Goal: Task Accomplishment & Management: Complete application form

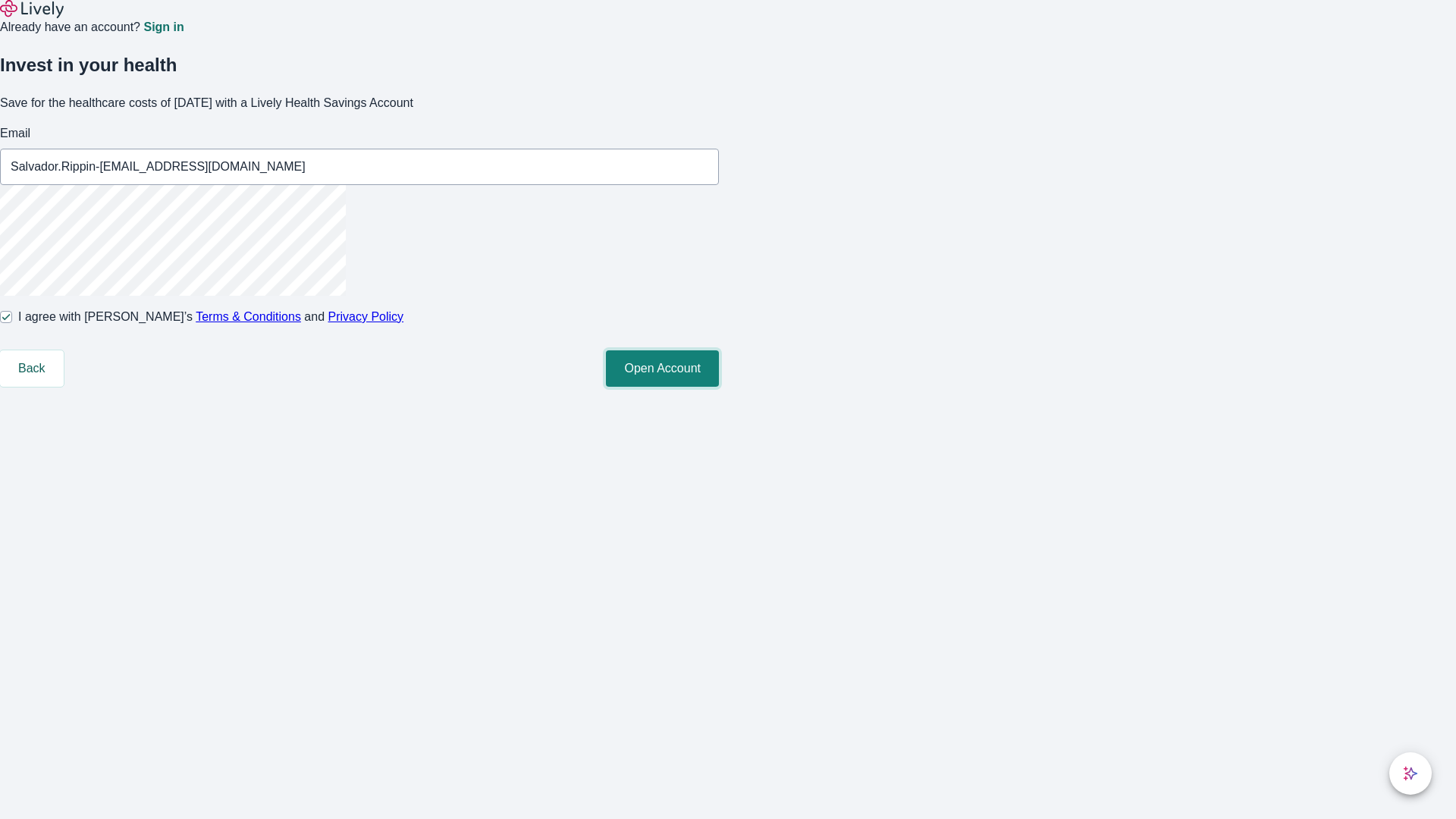
click at [719, 386] on button "Open Account" at bounding box center [663, 368] width 113 height 36
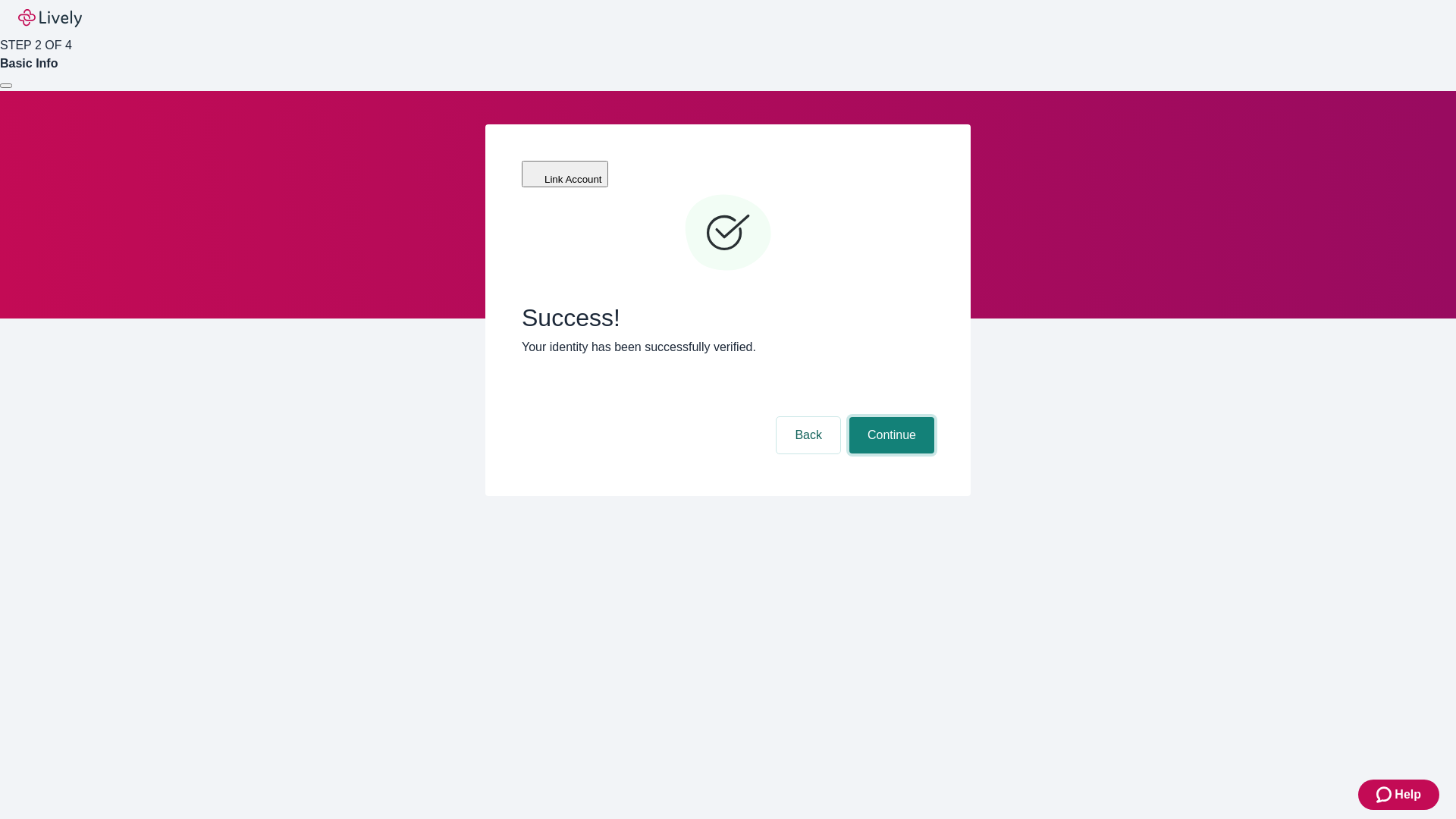
click at [889, 417] on button "Continue" at bounding box center [891, 435] width 85 height 36
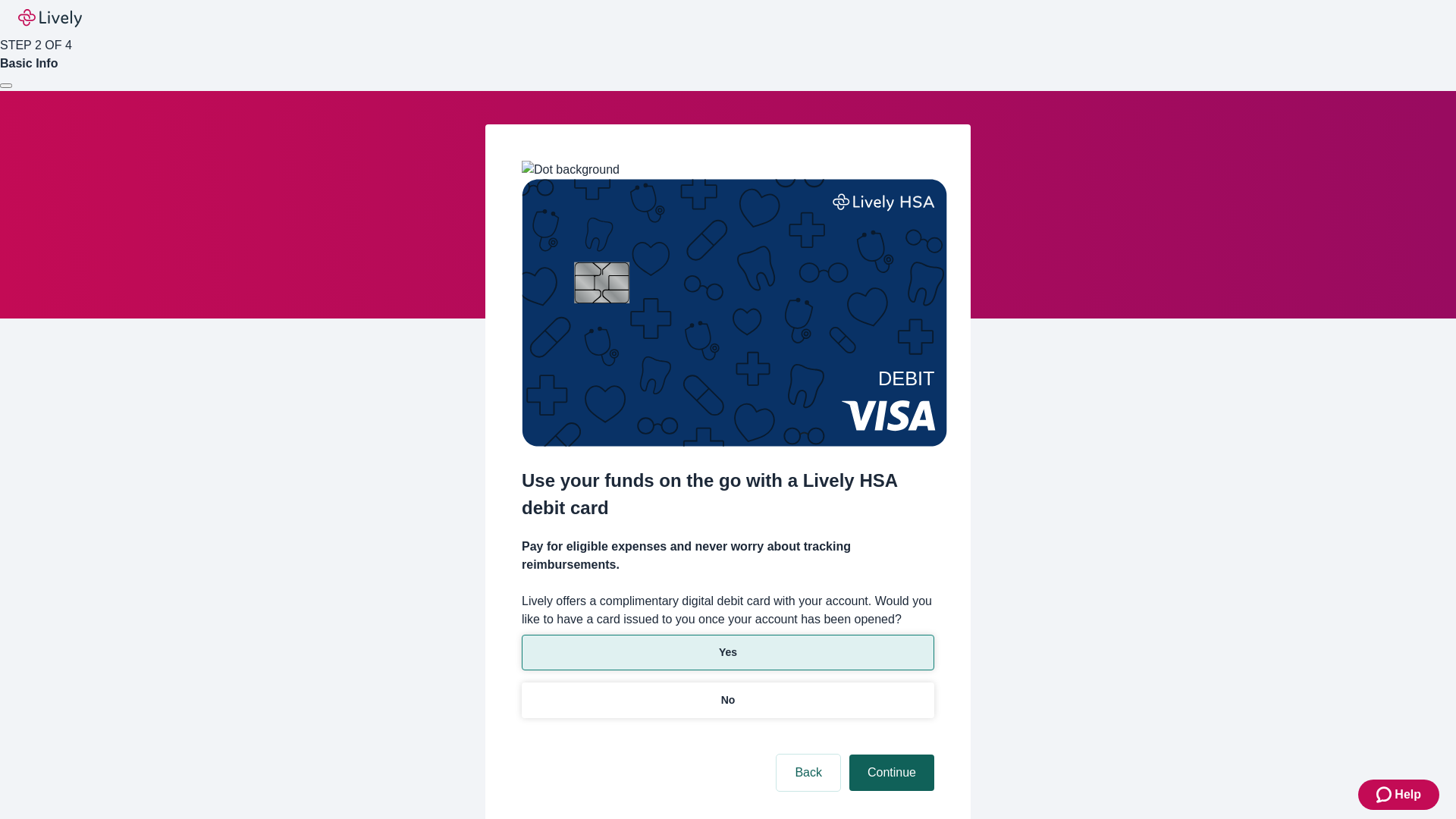
click at [727, 692] on p "No" at bounding box center [728, 700] width 15 height 16
click at [889, 755] on button "Continue" at bounding box center [891, 773] width 85 height 36
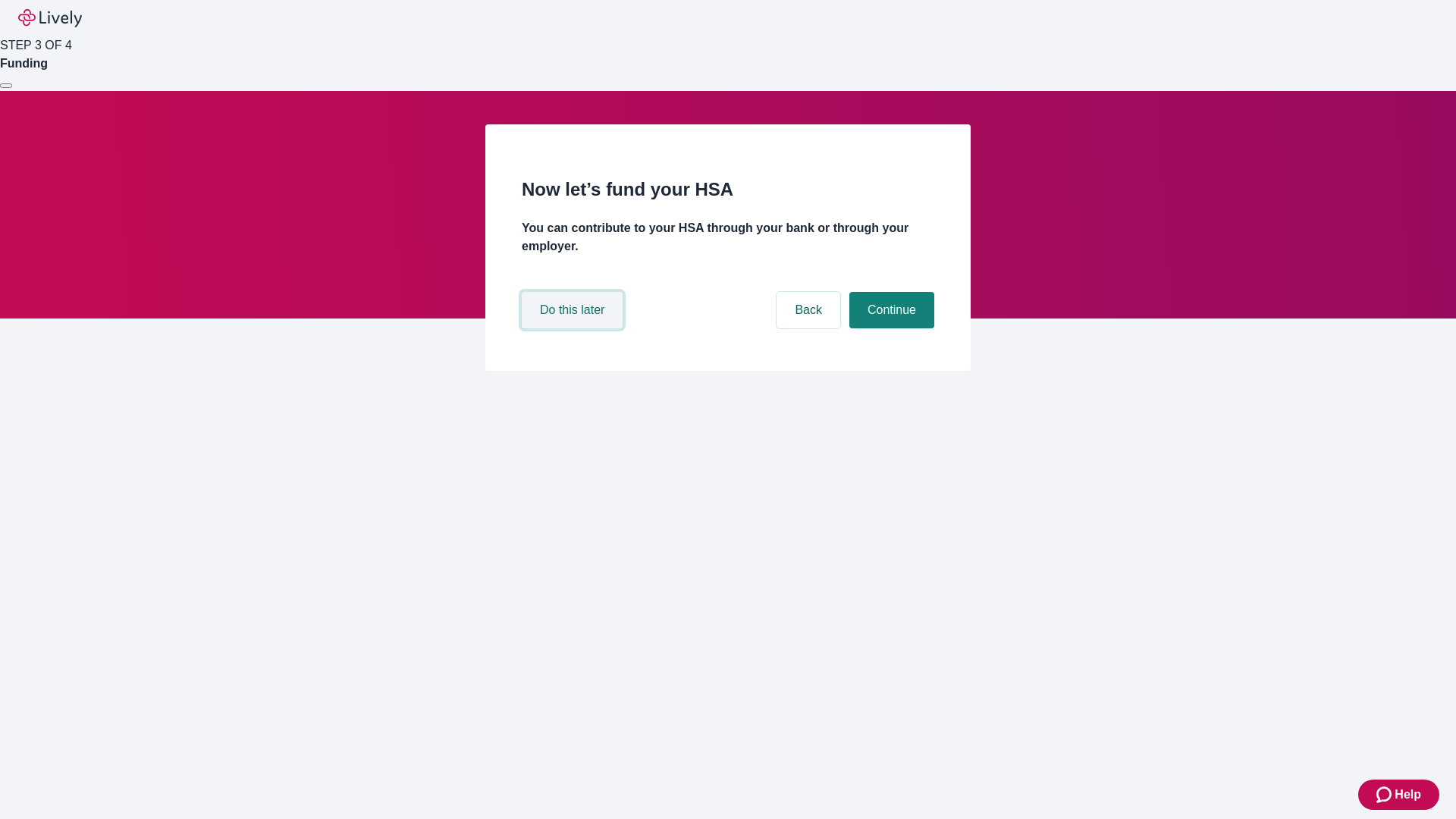
click at [574, 328] on button "Do this later" at bounding box center [572, 310] width 100 height 36
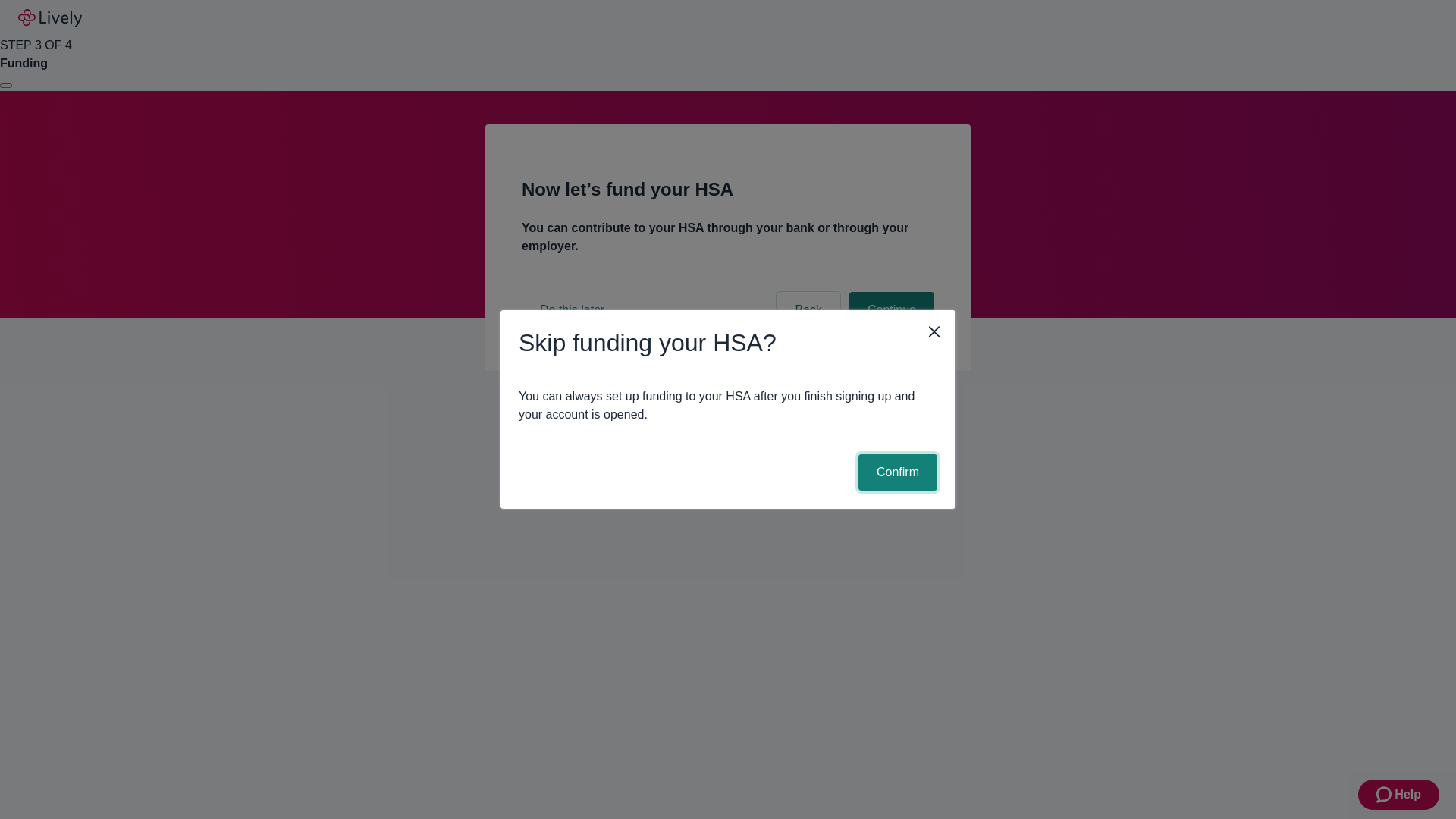
click at [895, 472] on button "Confirm" at bounding box center [898, 472] width 79 height 36
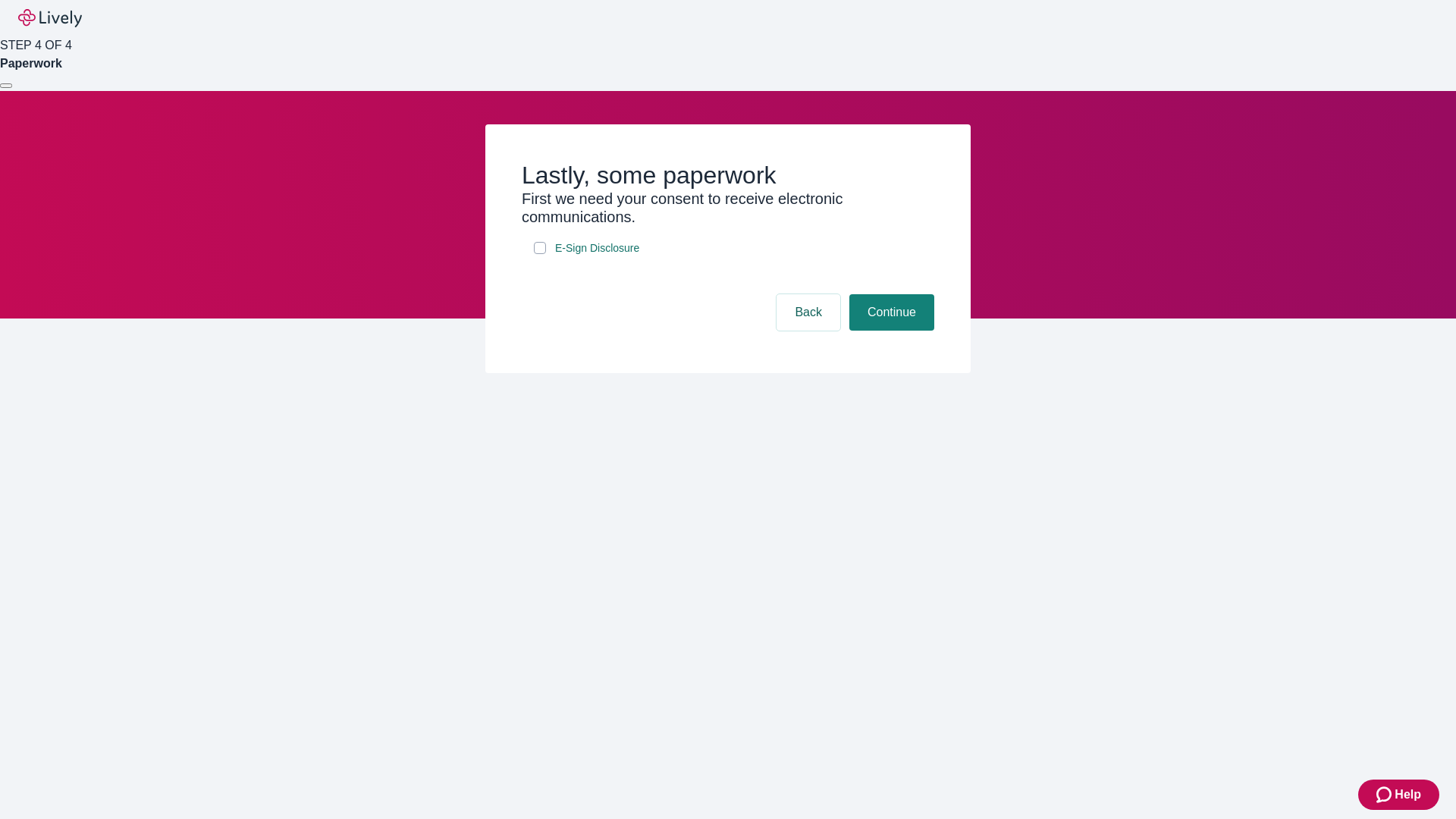
click at [540, 254] on input "E-Sign Disclosure" at bounding box center [540, 248] width 12 height 12
checkbox input "true"
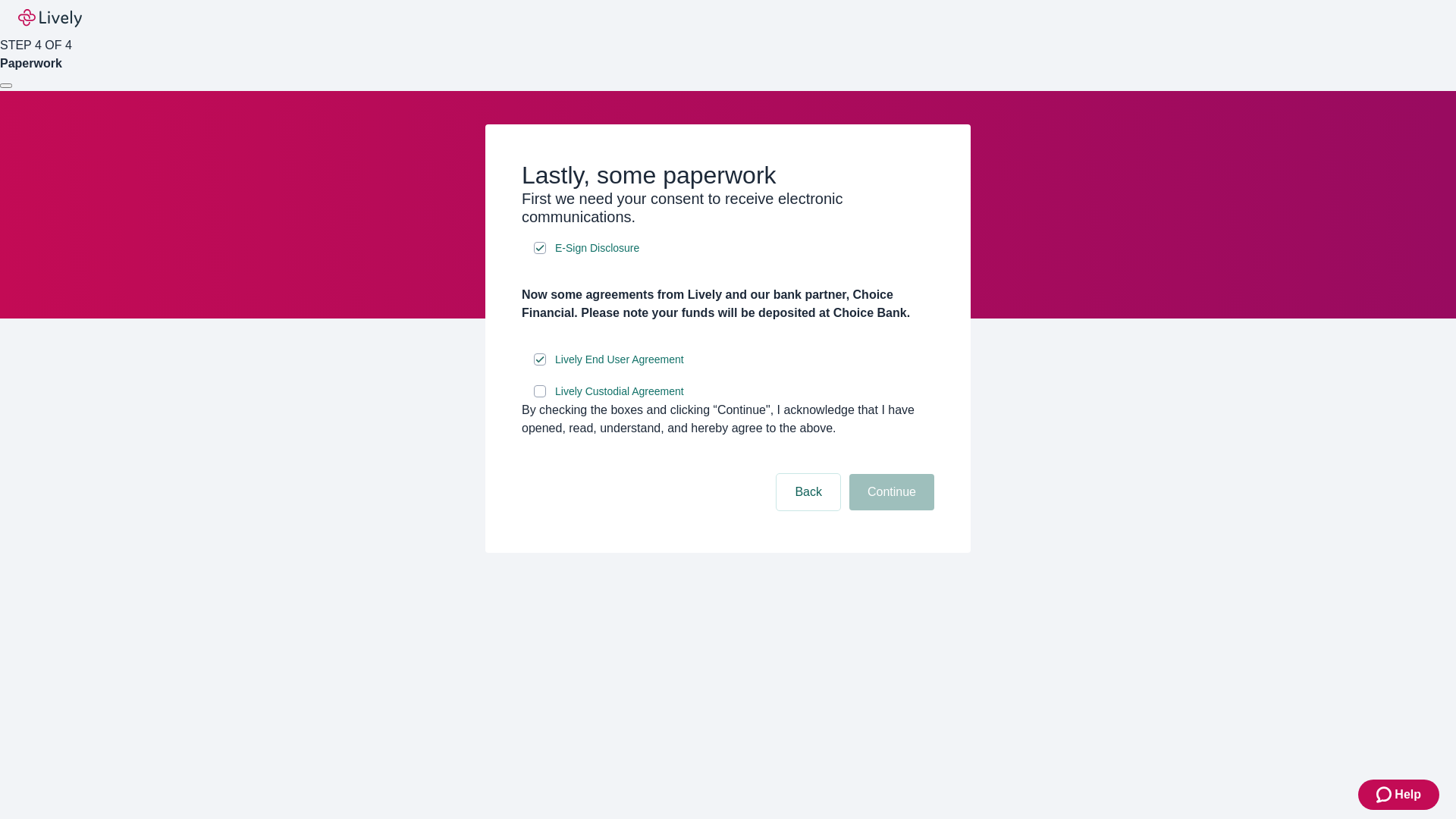
click at [540, 397] on input "Lively Custodial Agreement" at bounding box center [540, 391] width 12 height 12
checkbox input "true"
click at [889, 510] on button "Continue" at bounding box center [891, 492] width 85 height 36
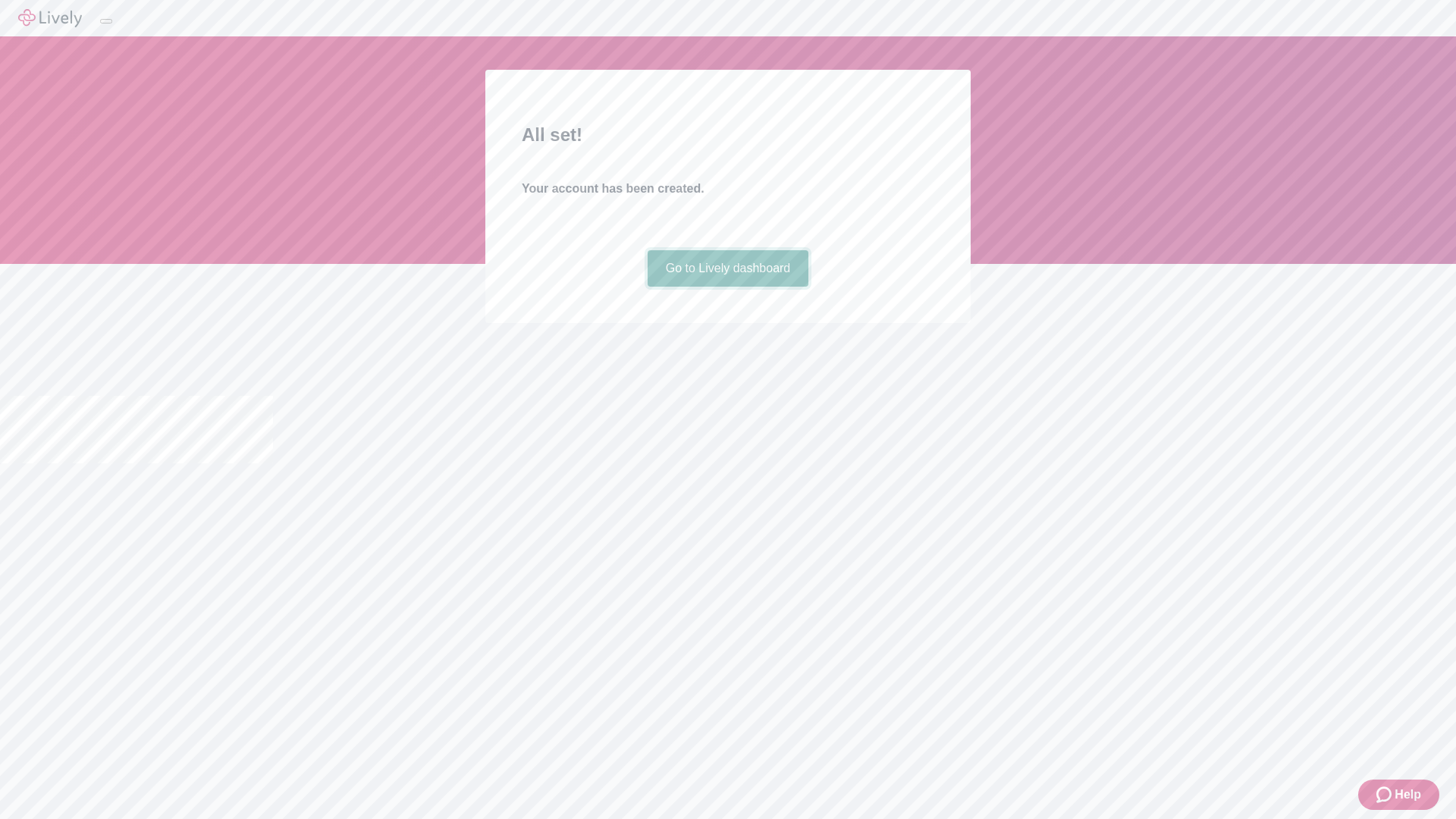
click at [727, 287] on link "Go to Lively dashboard" at bounding box center [728, 268] width 161 height 36
